Goal: Transaction & Acquisition: Book appointment/travel/reservation

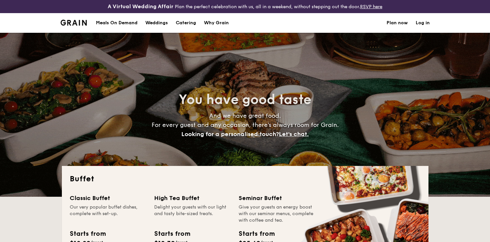
select select
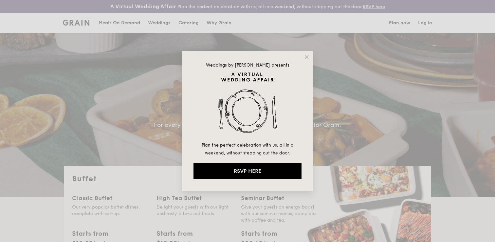
click at [423, 24] on div "Weddings by [PERSON_NAME] presents Plan the perfect celebration with us, all in…" at bounding box center [247, 121] width 495 height 242
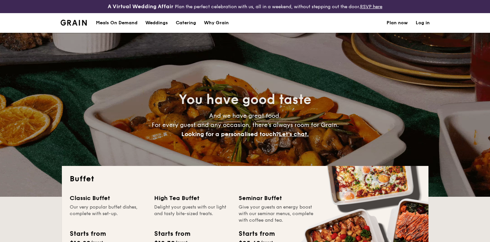
click at [423, 24] on link "Log in" at bounding box center [423, 23] width 14 height 20
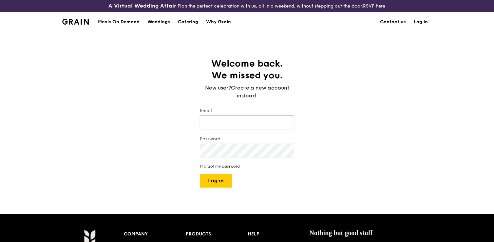
click at [241, 124] on input "Email" at bounding box center [247, 122] width 94 height 14
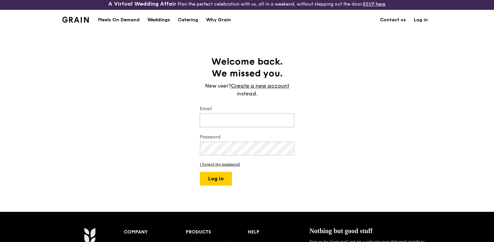
scroll to position [3, 0]
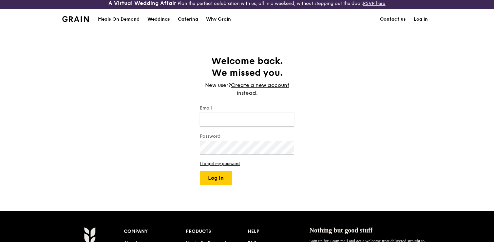
click at [214, 121] on input "Email" at bounding box center [247, 120] width 94 height 14
